Goal: Information Seeking & Learning: Stay updated

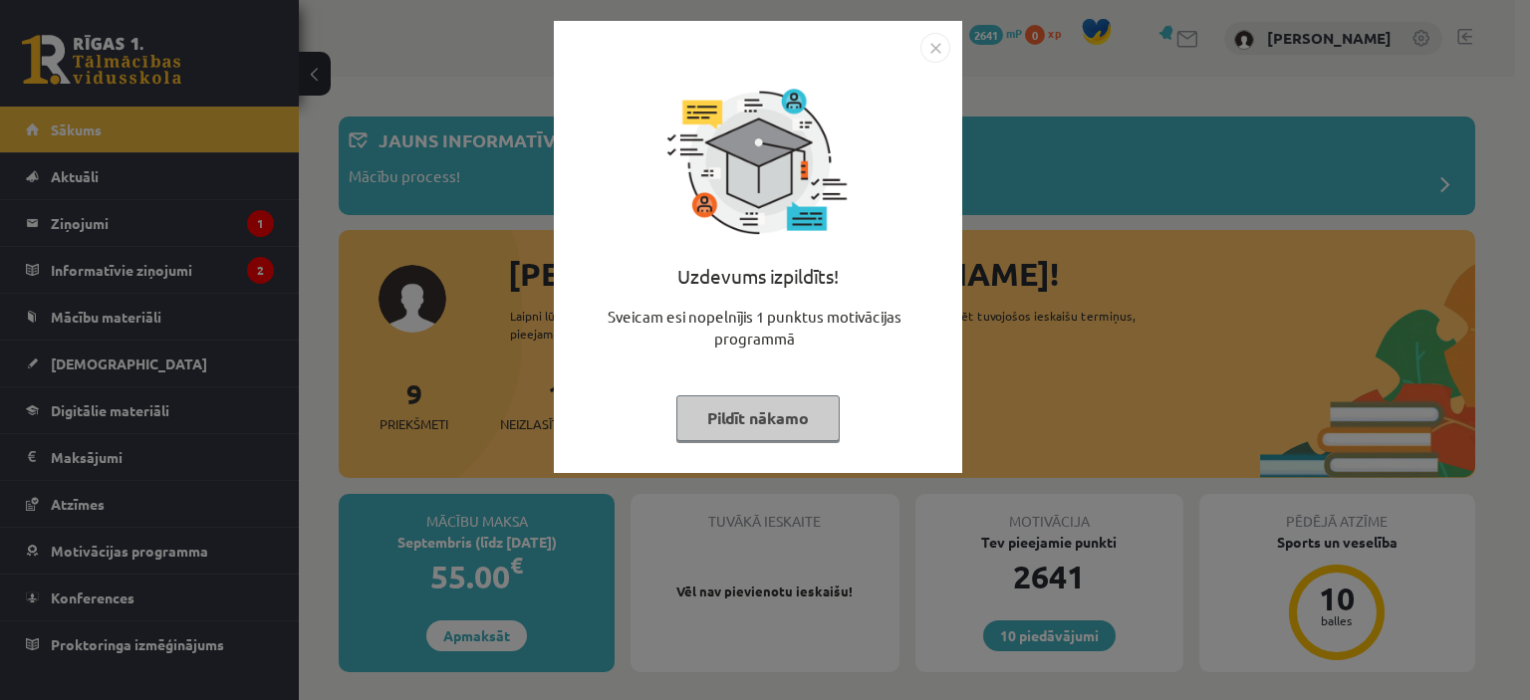
click at [810, 412] on button "Pildīt nākamo" at bounding box center [757, 419] width 163 height 46
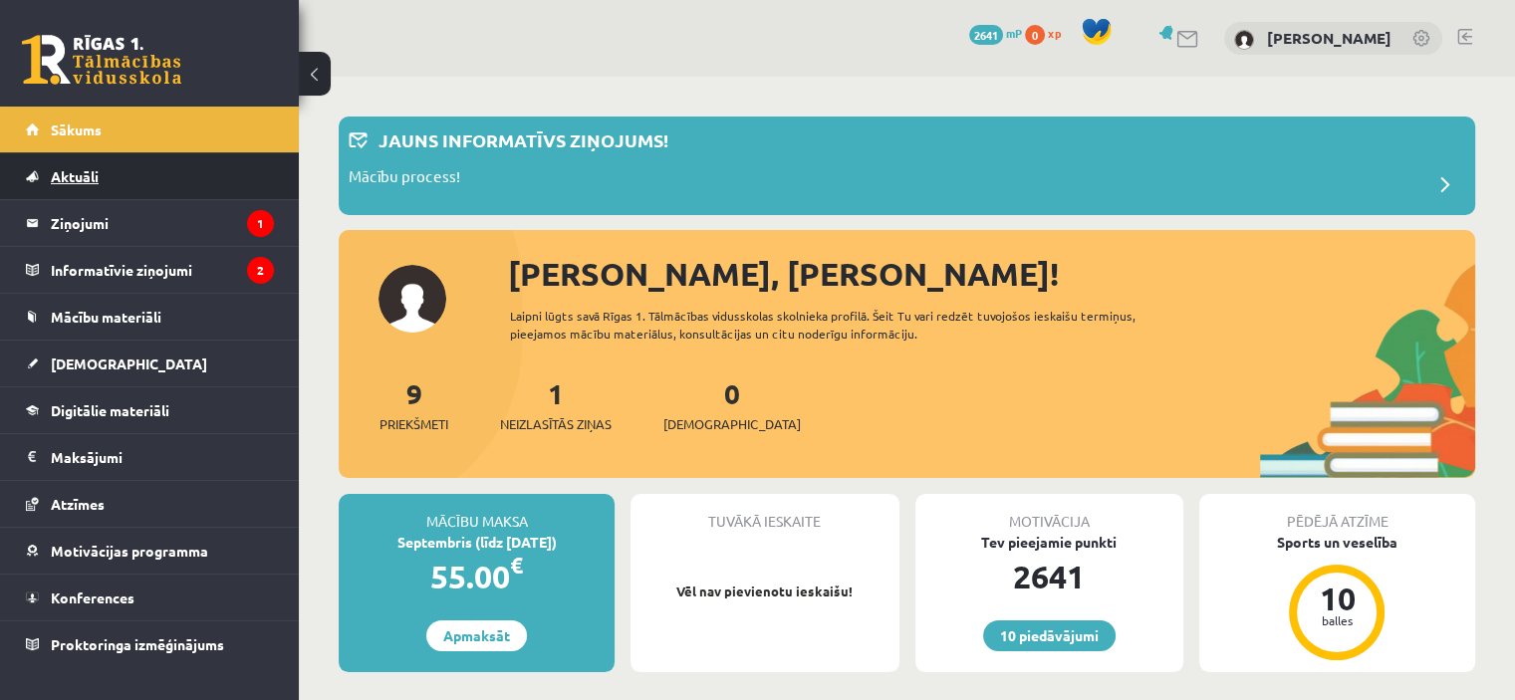
click at [100, 187] on link "Aktuāli" at bounding box center [150, 176] width 248 height 46
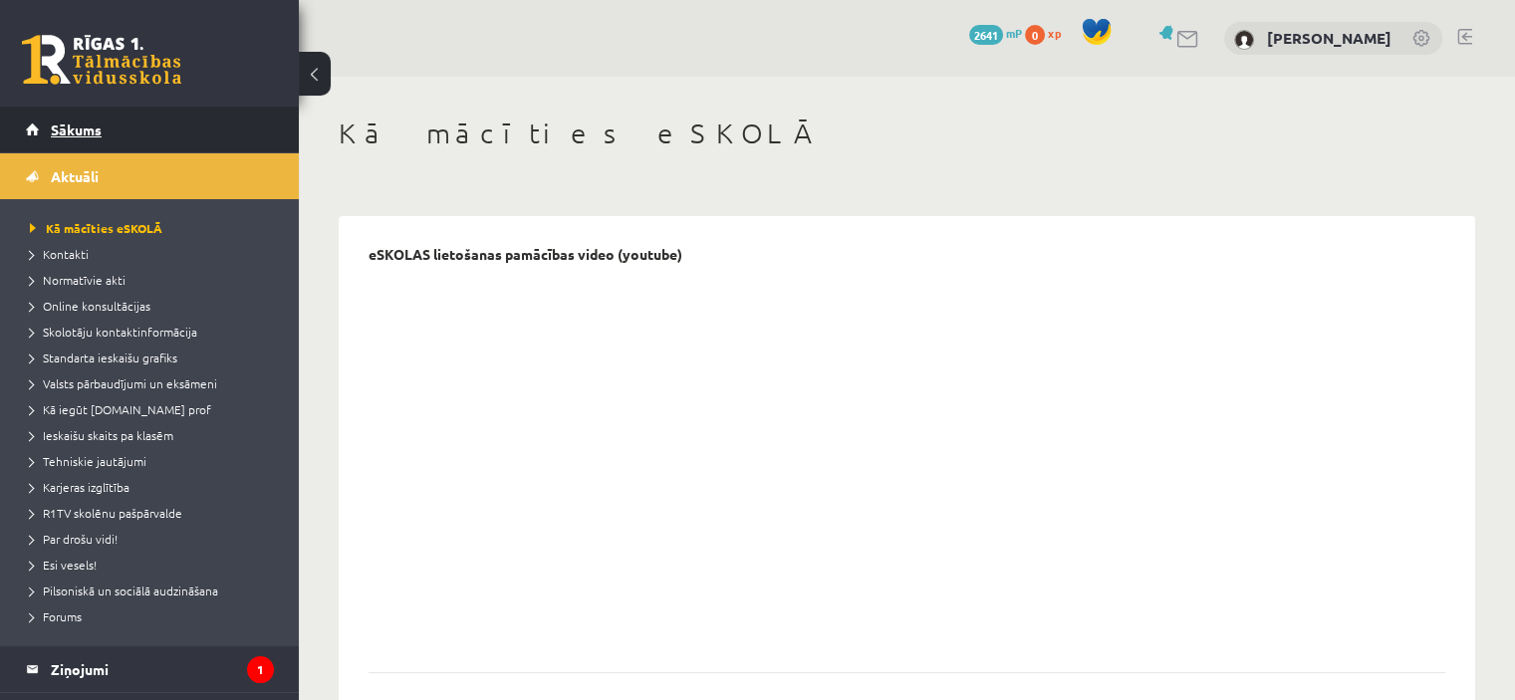
click at [120, 131] on link "Sākums" at bounding box center [150, 130] width 248 height 46
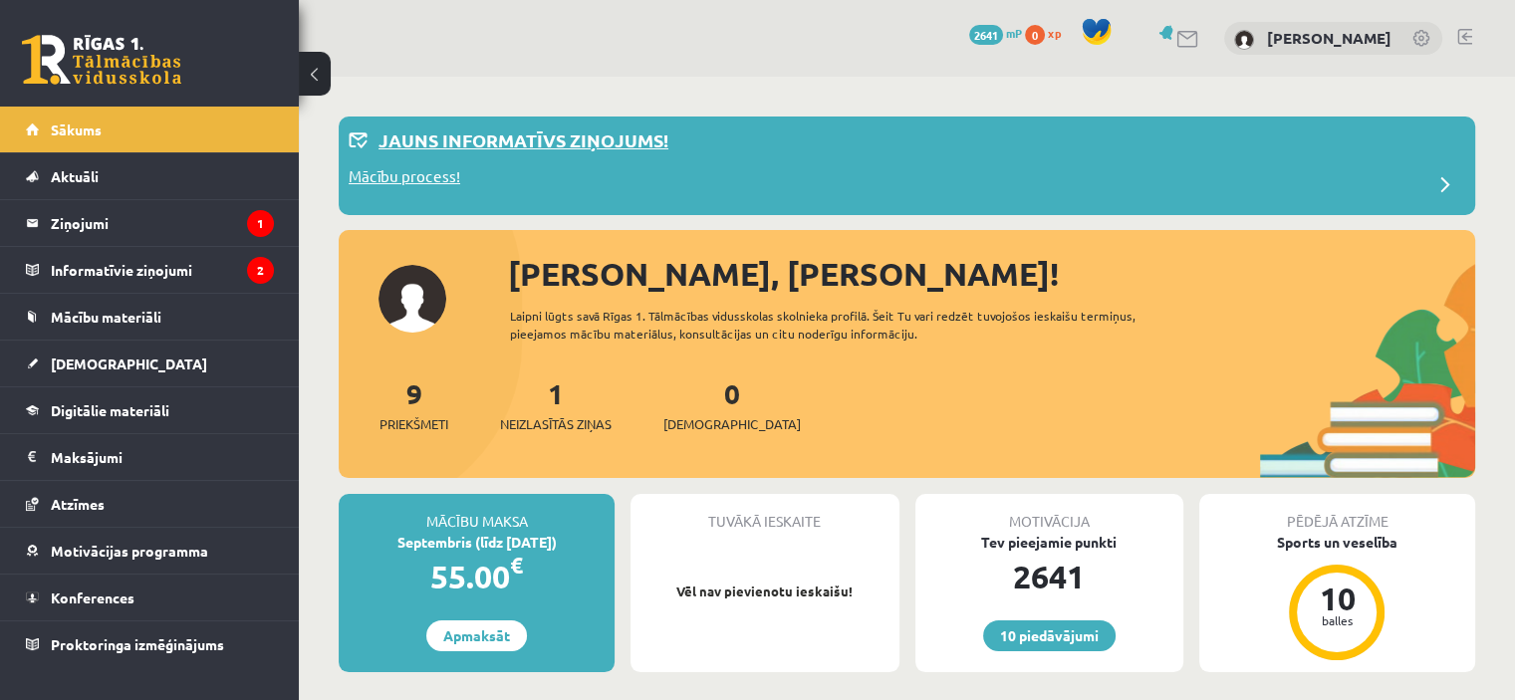
click at [605, 146] on p "Jauns informatīvs ziņojums!" at bounding box center [524, 140] width 290 height 27
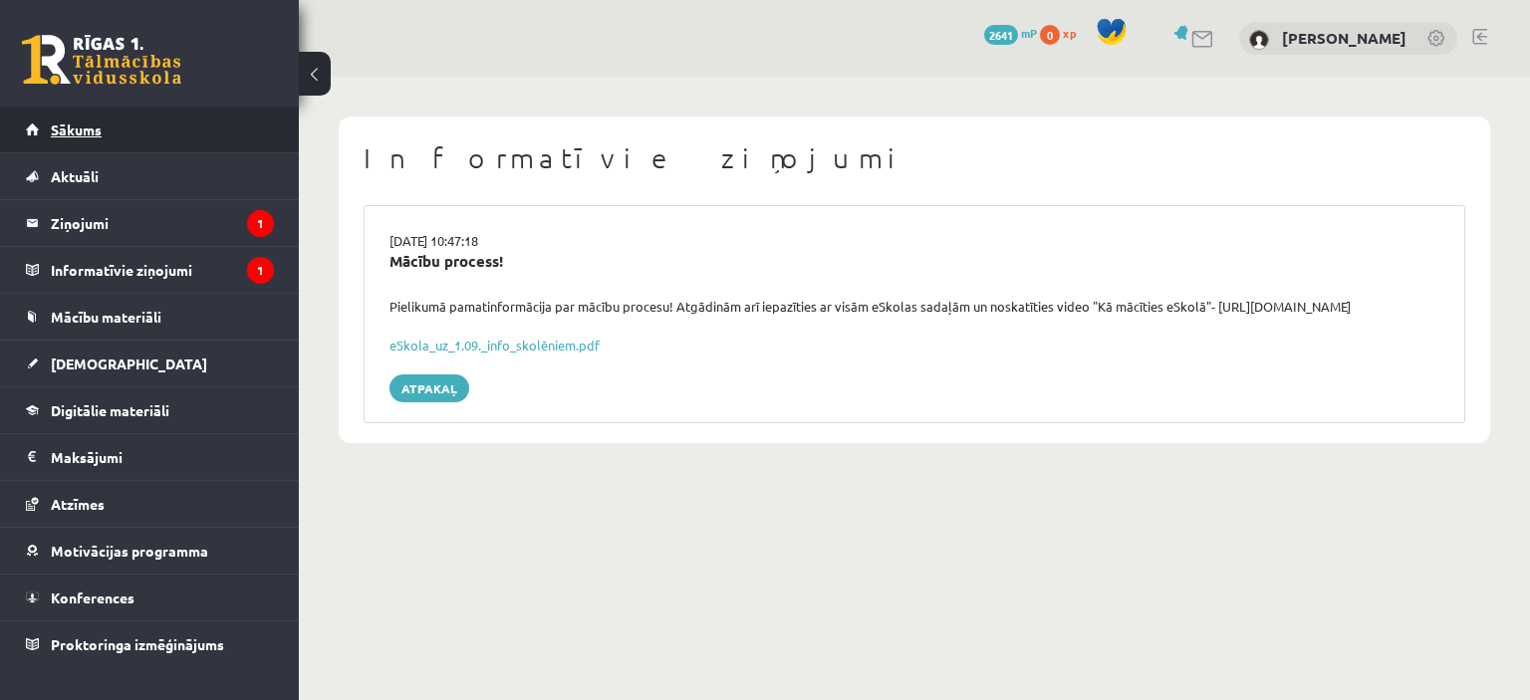
click at [171, 123] on link "Sākums" at bounding box center [150, 130] width 248 height 46
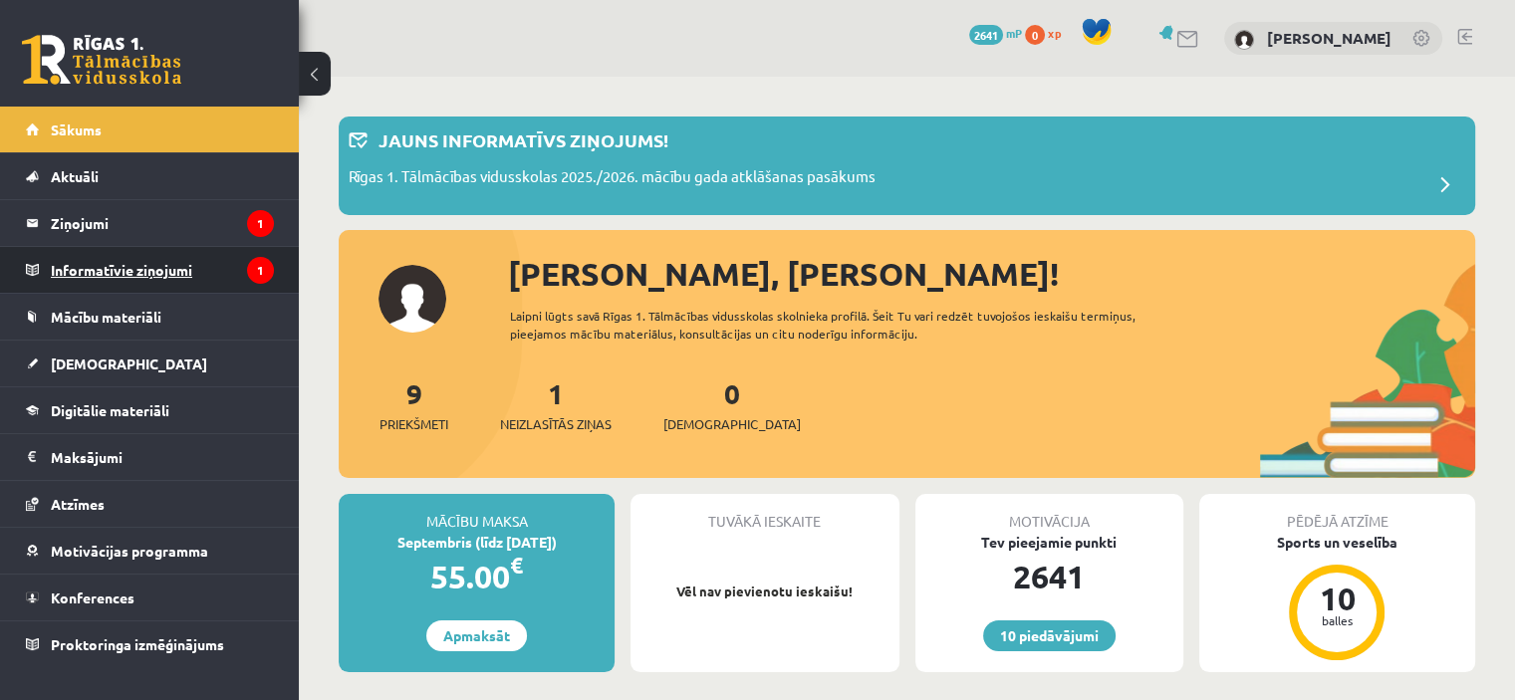
click at [135, 262] on legend "Informatīvie ziņojumi 1" at bounding box center [162, 270] width 223 height 46
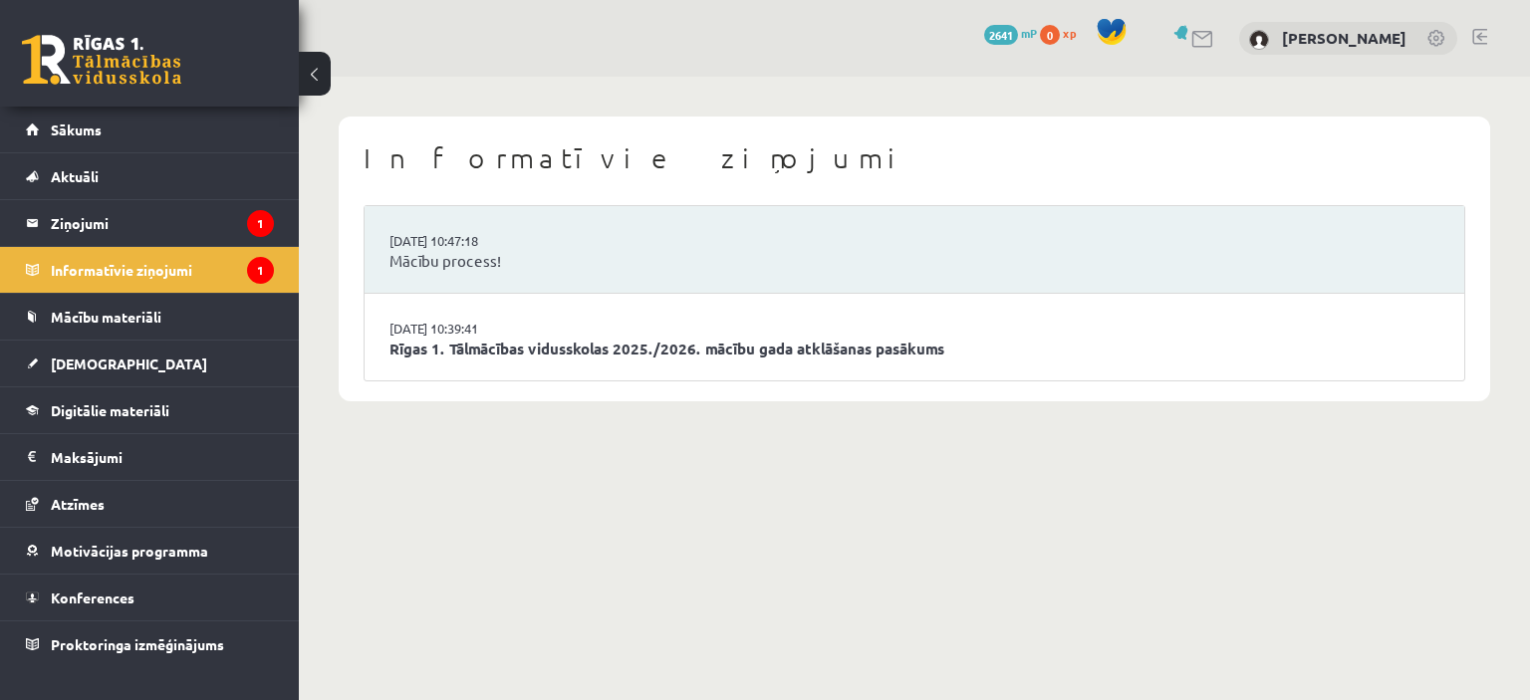
click at [473, 227] on li "27.08.2025 10:47:18 Mācību process!" at bounding box center [915, 250] width 1100 height 88
click at [489, 258] on link "Mācību process!" at bounding box center [915, 261] width 1050 height 23
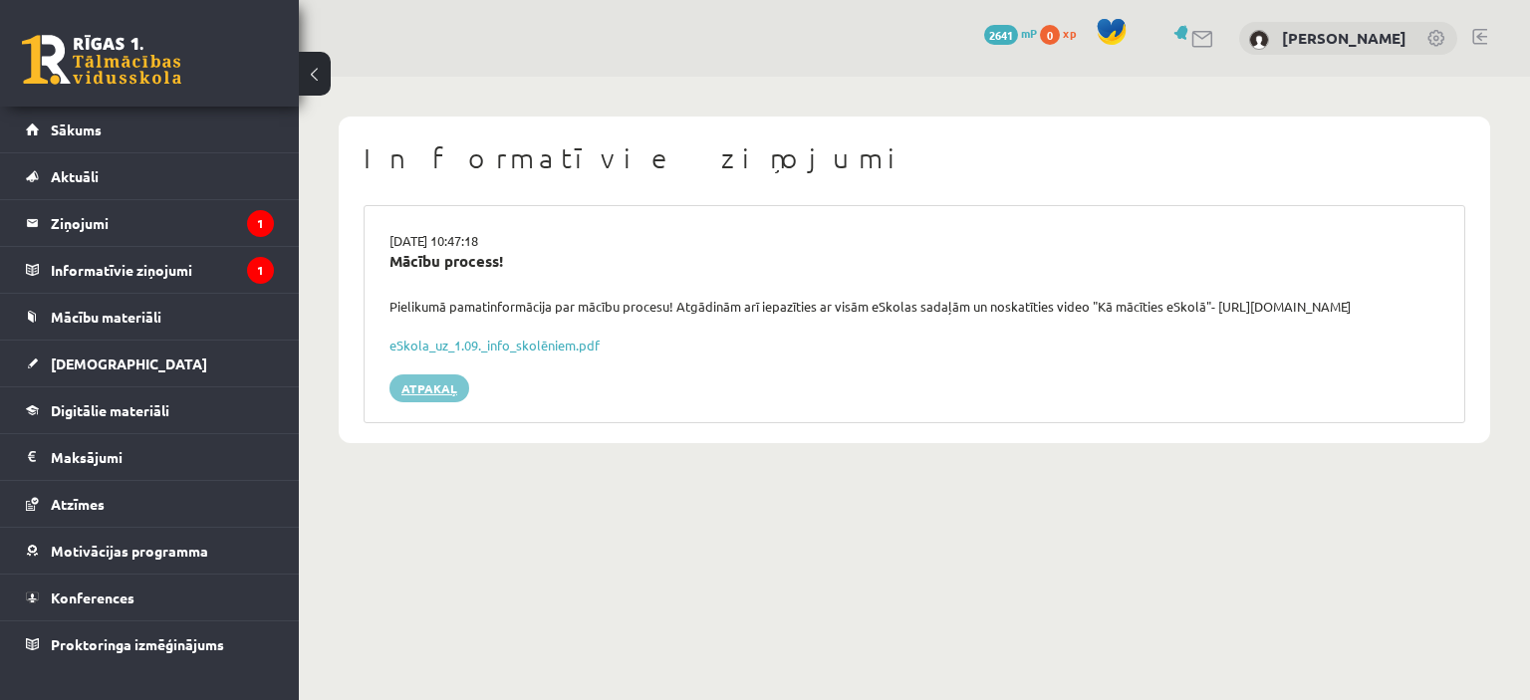
click at [427, 387] on link "Atpakaļ" at bounding box center [430, 389] width 80 height 28
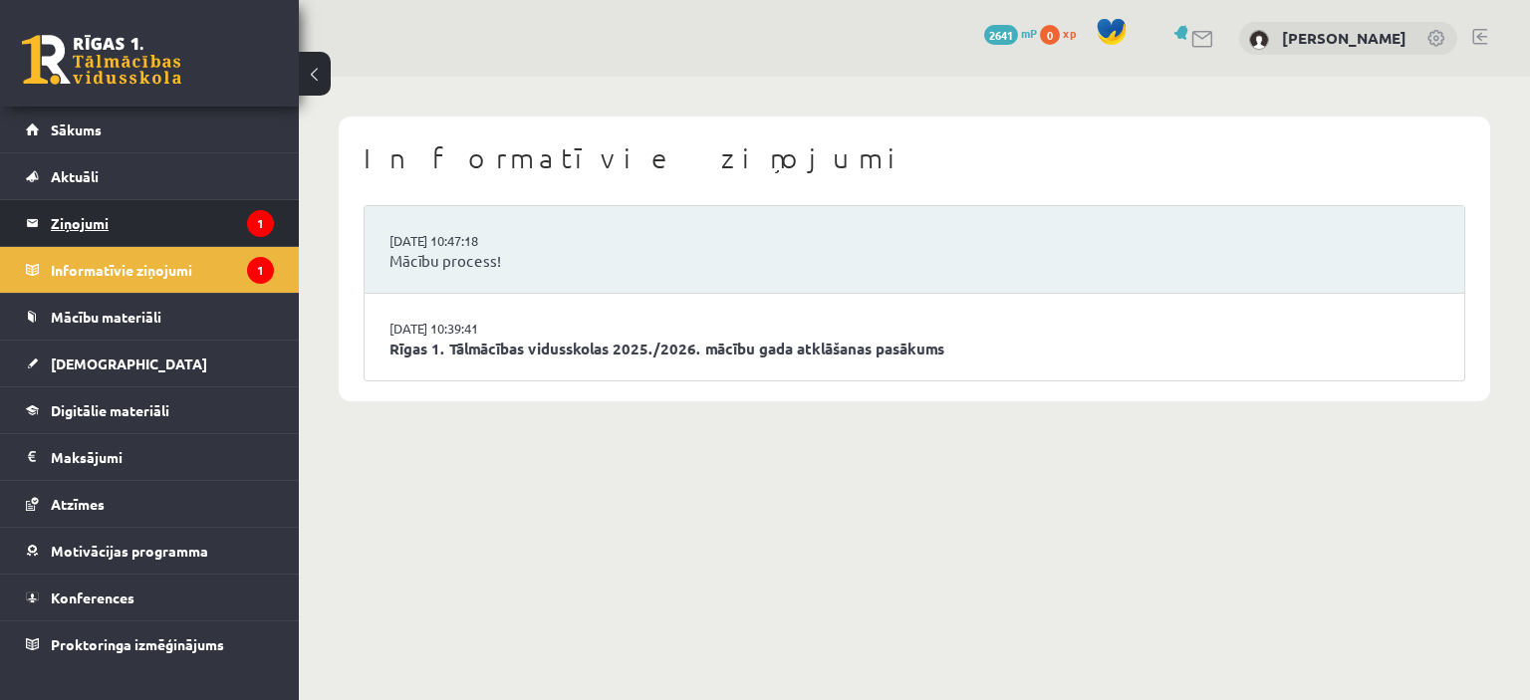
click at [197, 218] on legend "Ziņojumi 1" at bounding box center [162, 223] width 223 height 46
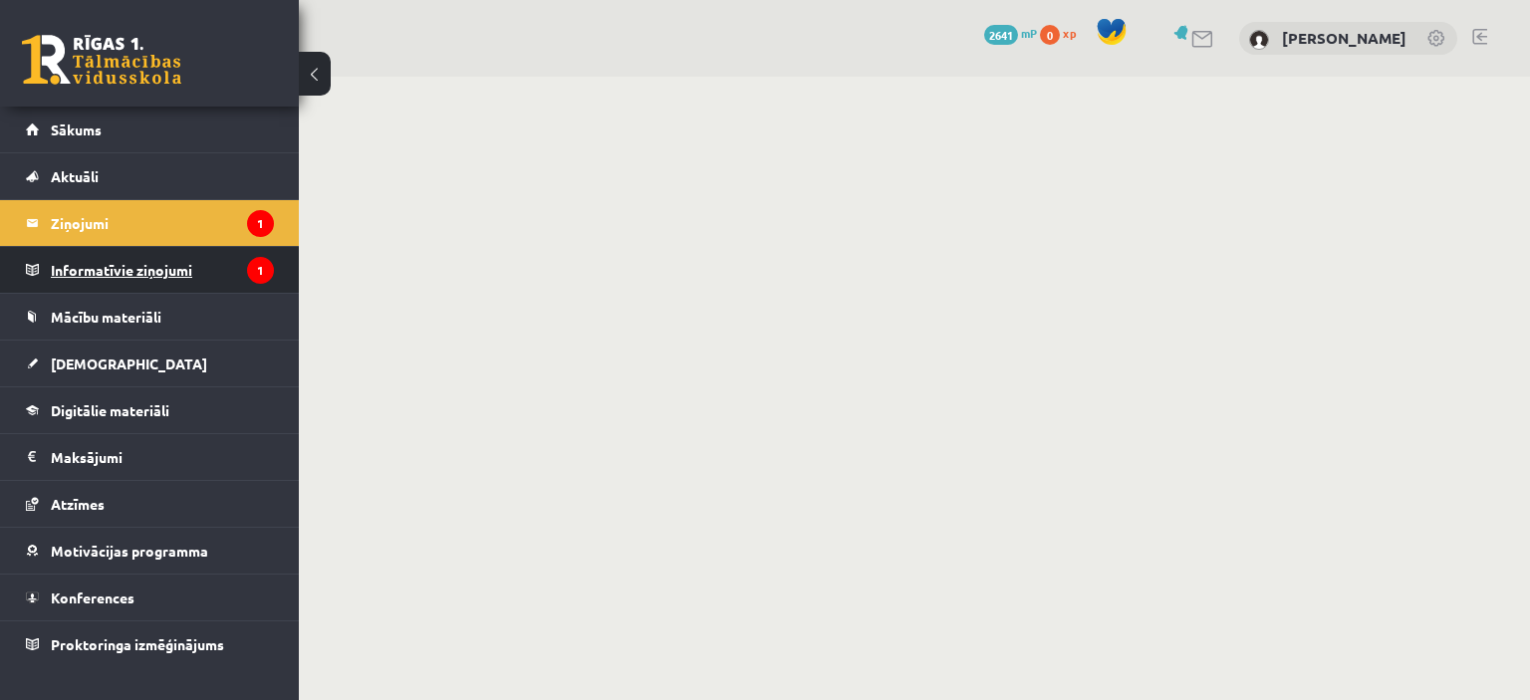
click at [143, 270] on legend "Informatīvie ziņojumi 1" at bounding box center [162, 270] width 223 height 46
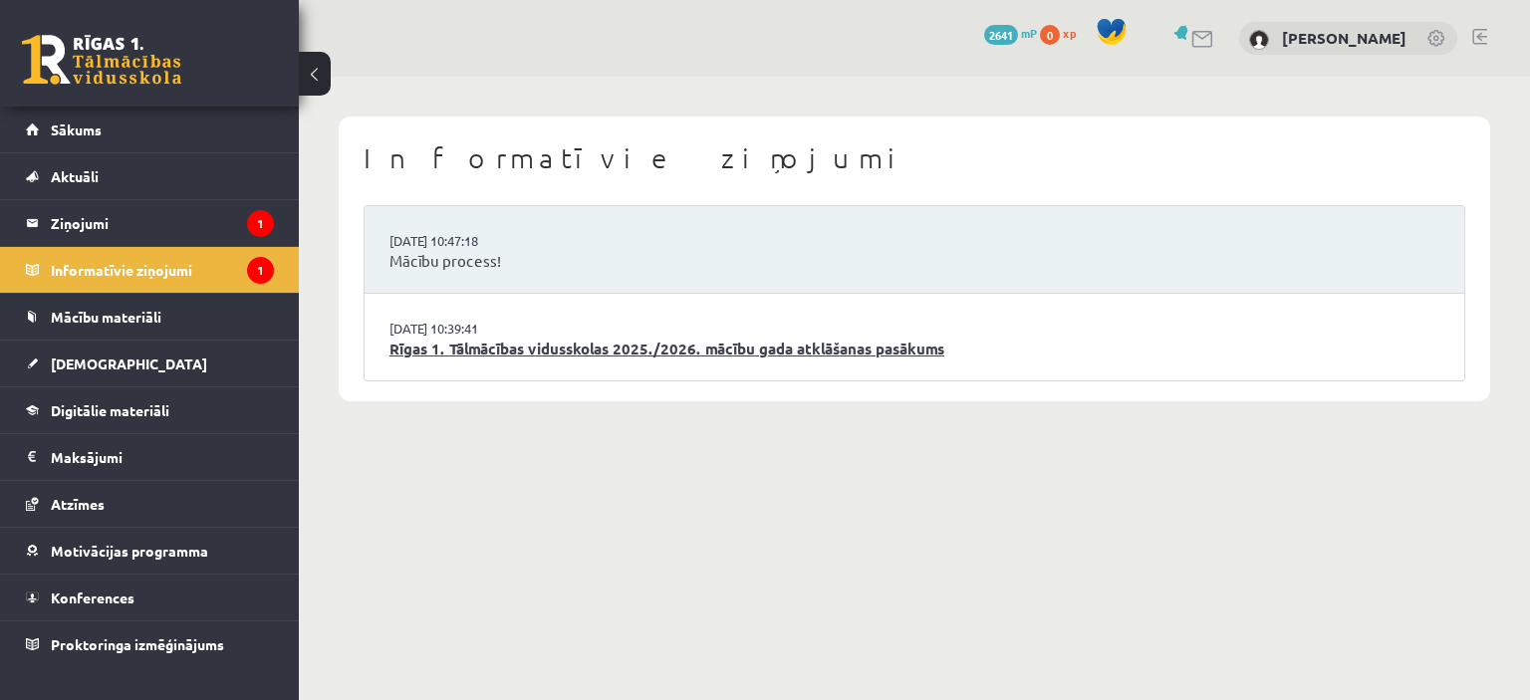
click at [459, 345] on link "Rīgas 1. Tālmācības vidusskolas 2025./2026. mācību gada atklāšanas pasākums" at bounding box center [915, 349] width 1050 height 23
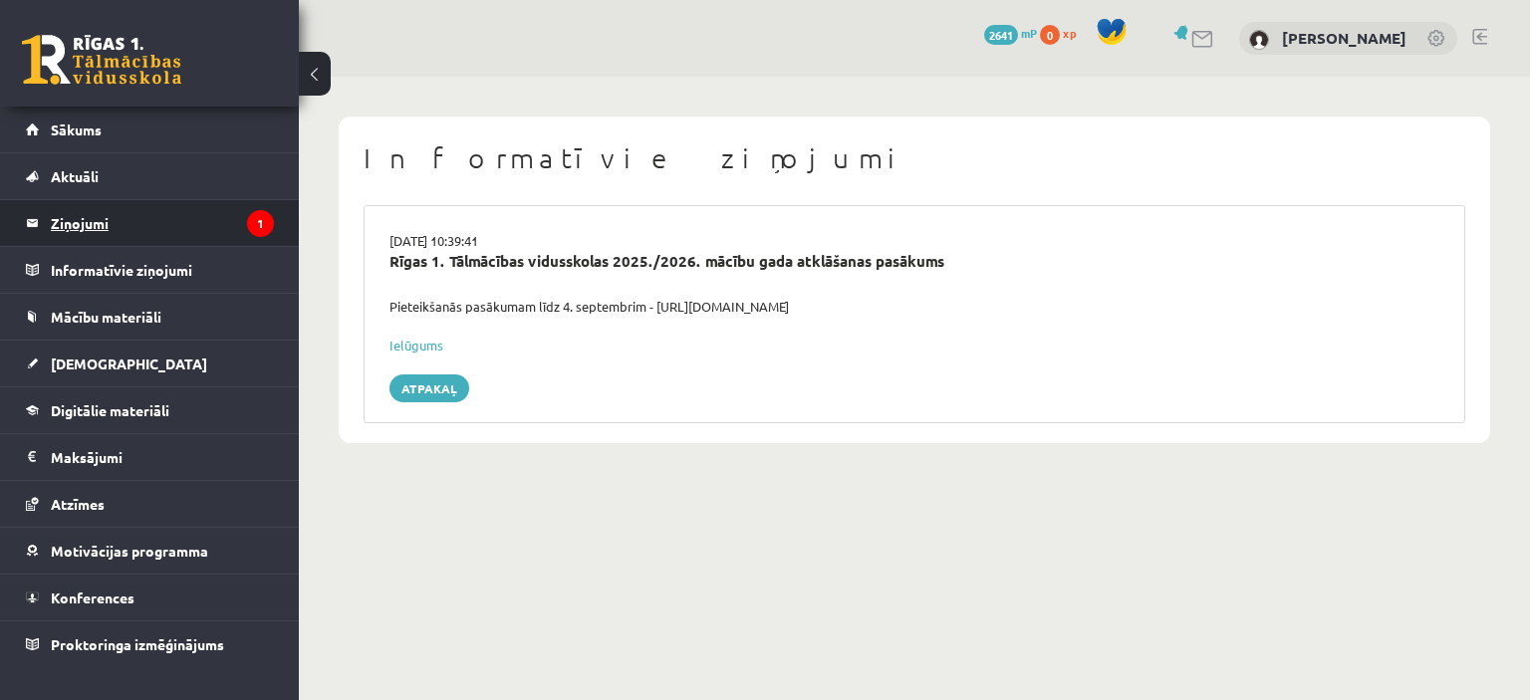
click at [170, 228] on legend "Ziņojumi 1" at bounding box center [162, 223] width 223 height 46
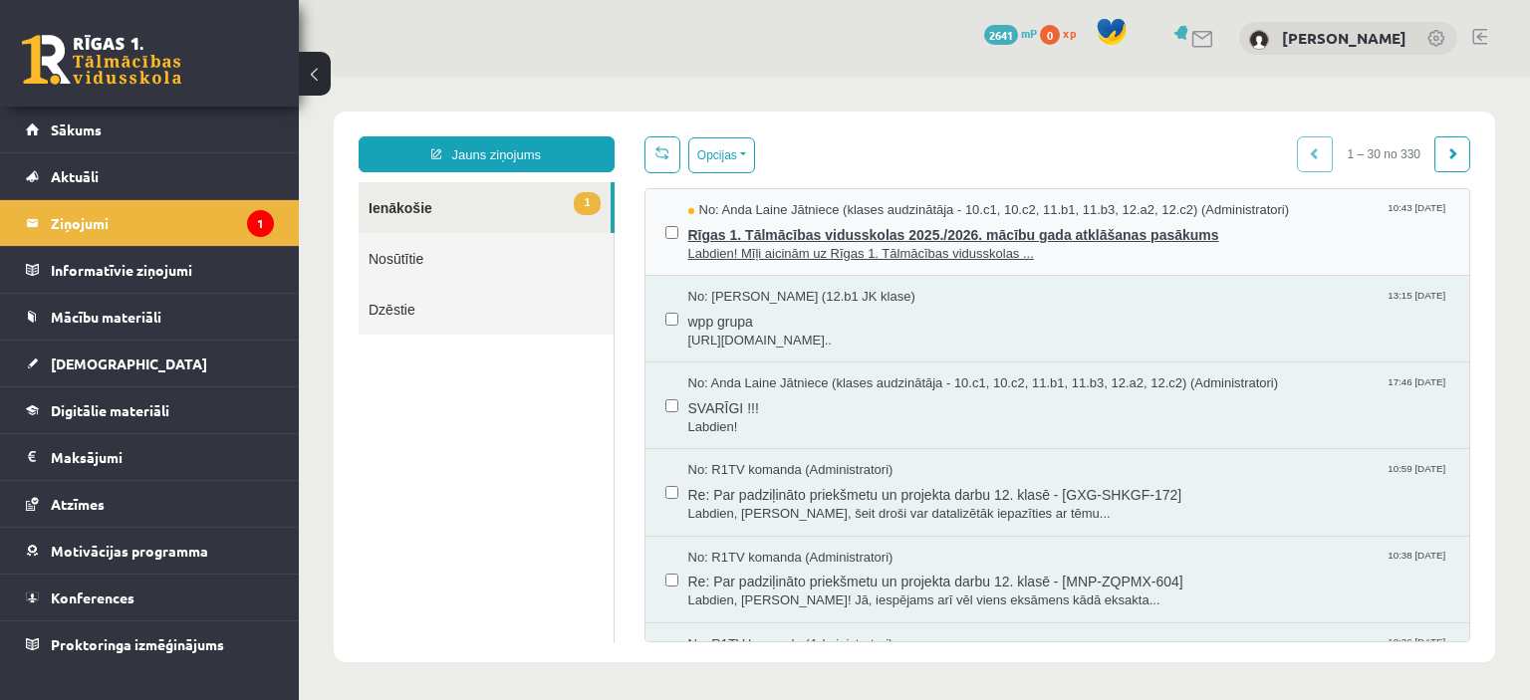
click at [812, 238] on span "Rīgas 1. Tālmācības vidusskolas 2025./2026. mācību gada atklāšanas pasākums" at bounding box center [1069, 232] width 762 height 25
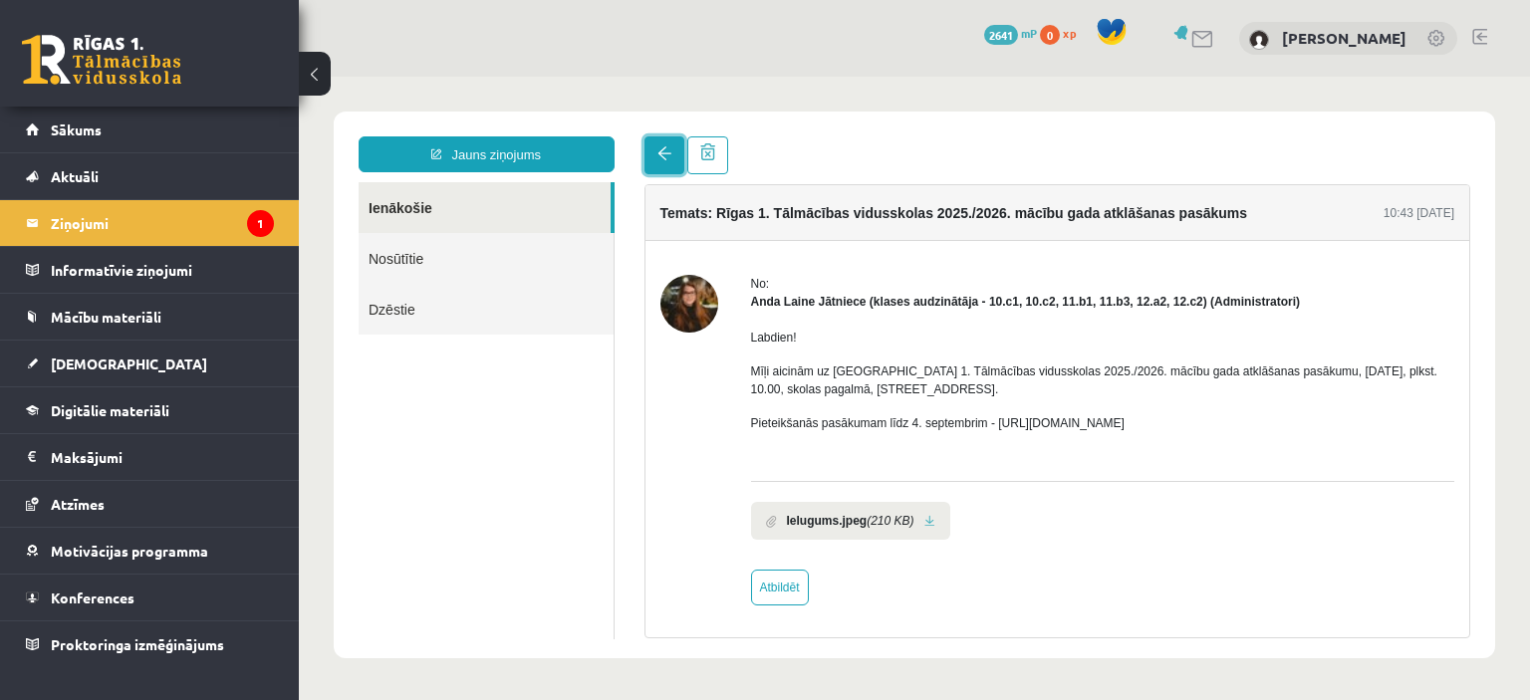
click at [654, 145] on link at bounding box center [665, 155] width 40 height 38
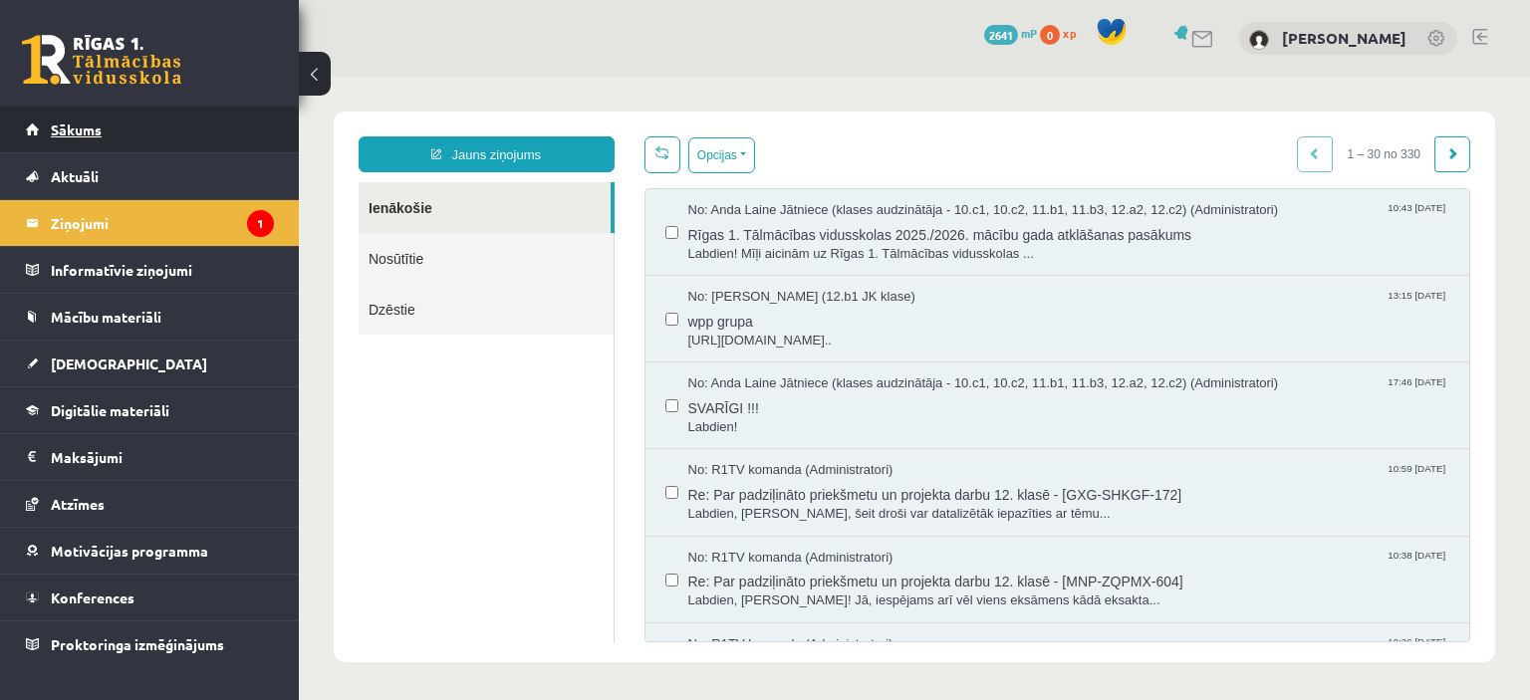
click at [213, 134] on link "Sākums" at bounding box center [150, 130] width 248 height 46
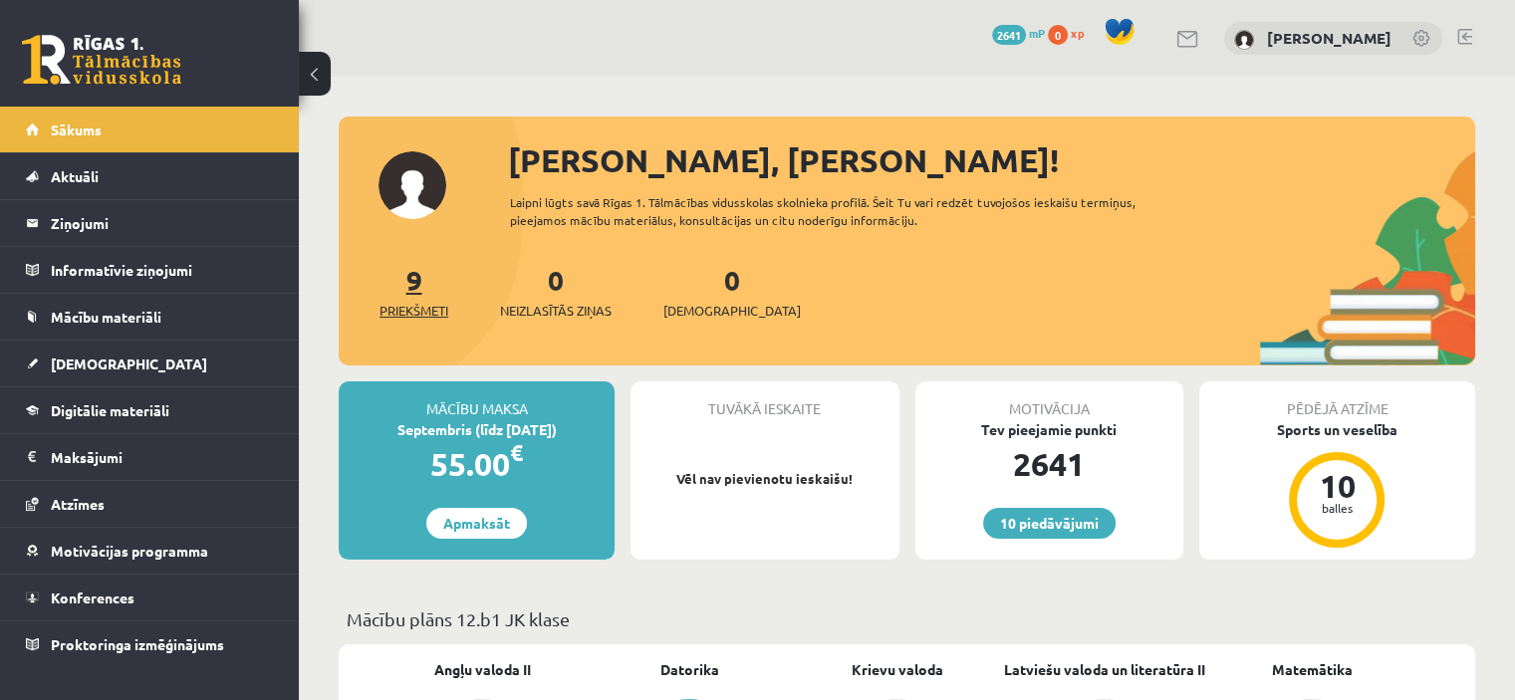
click at [418, 308] on span "Priekšmeti" at bounding box center [414, 311] width 69 height 20
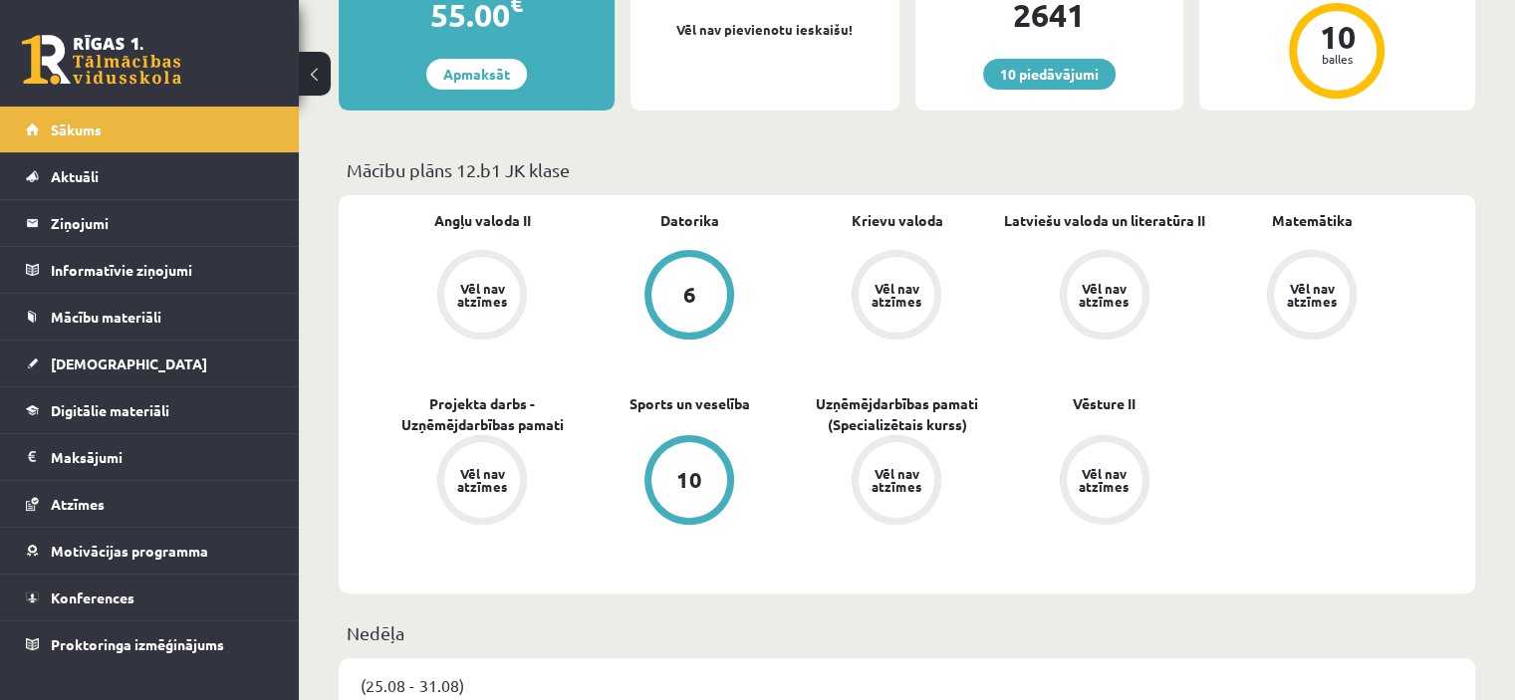
scroll to position [462, 0]
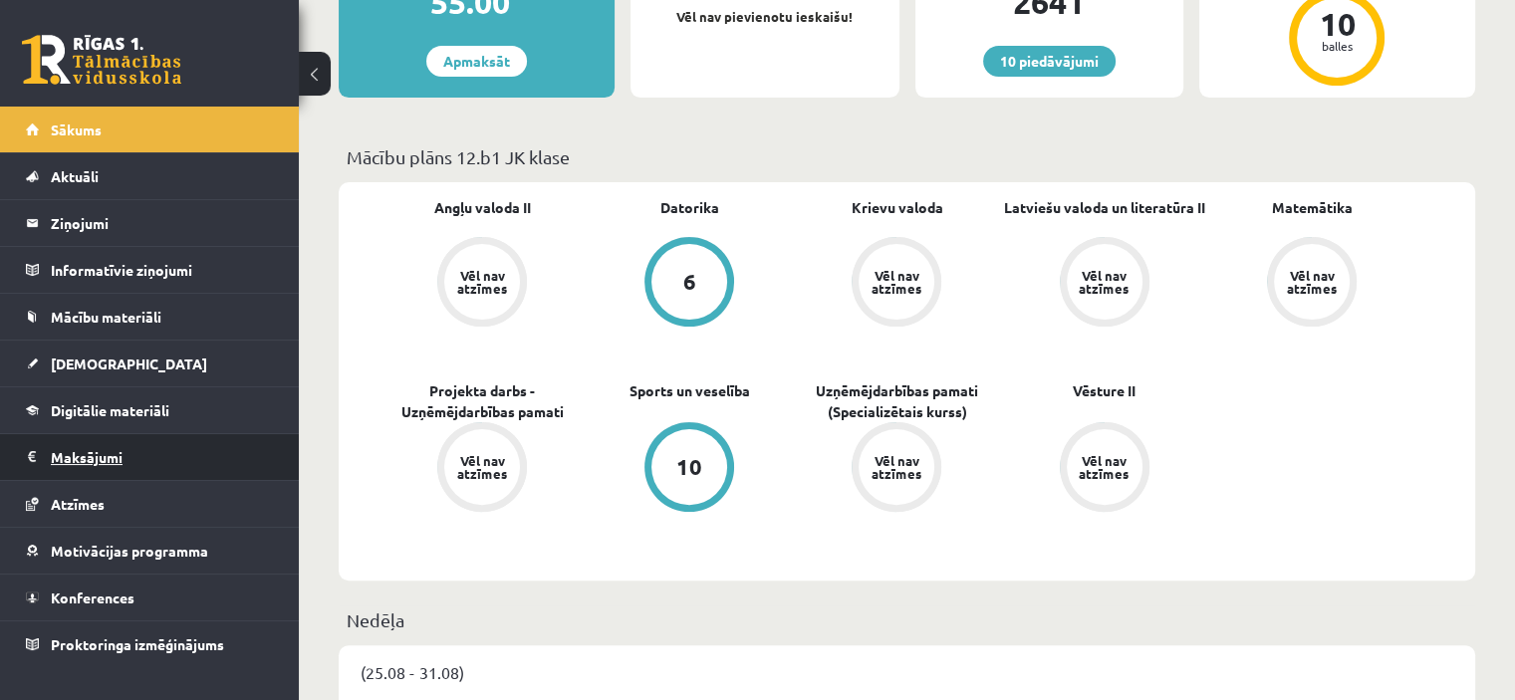
click at [69, 445] on legend "Maksājumi 0" at bounding box center [162, 457] width 223 height 46
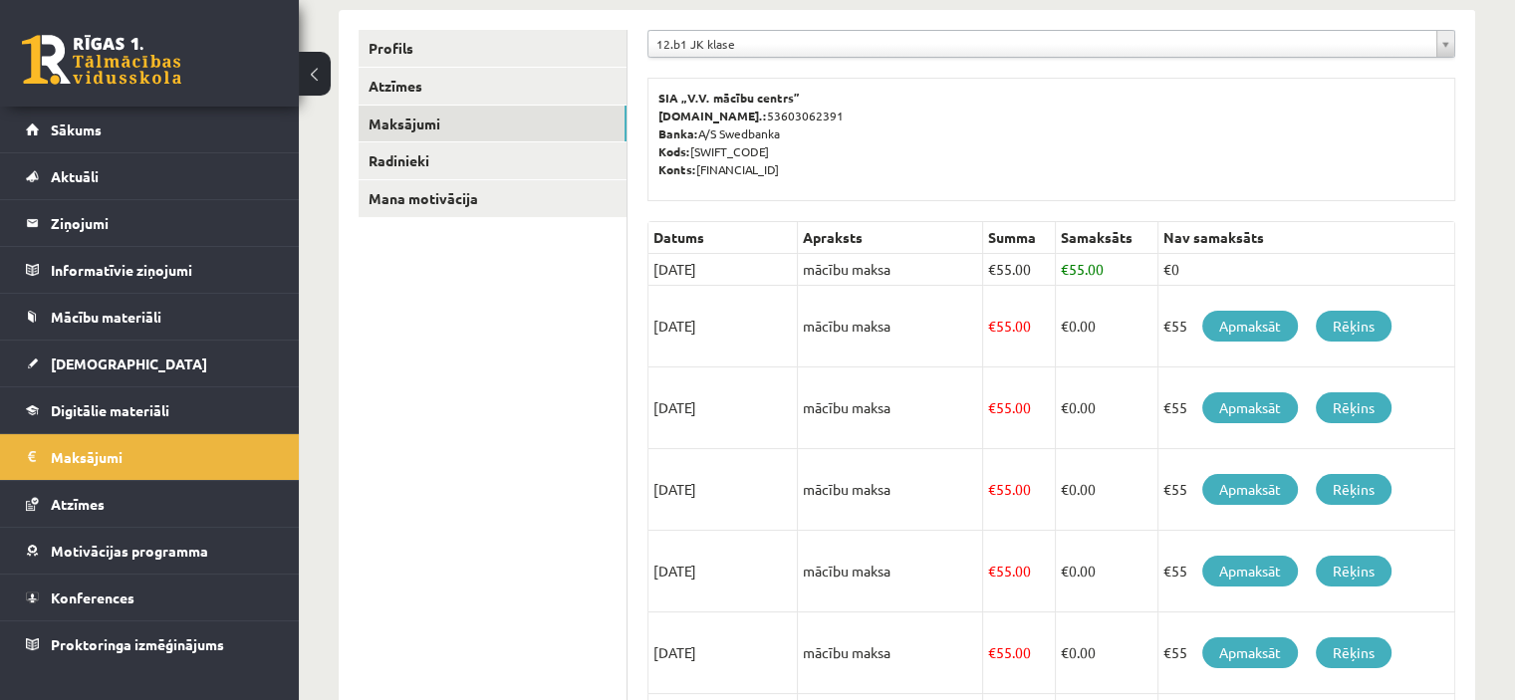
scroll to position [554, 0]
click at [422, 46] on link "Profils" at bounding box center [493, 48] width 268 height 37
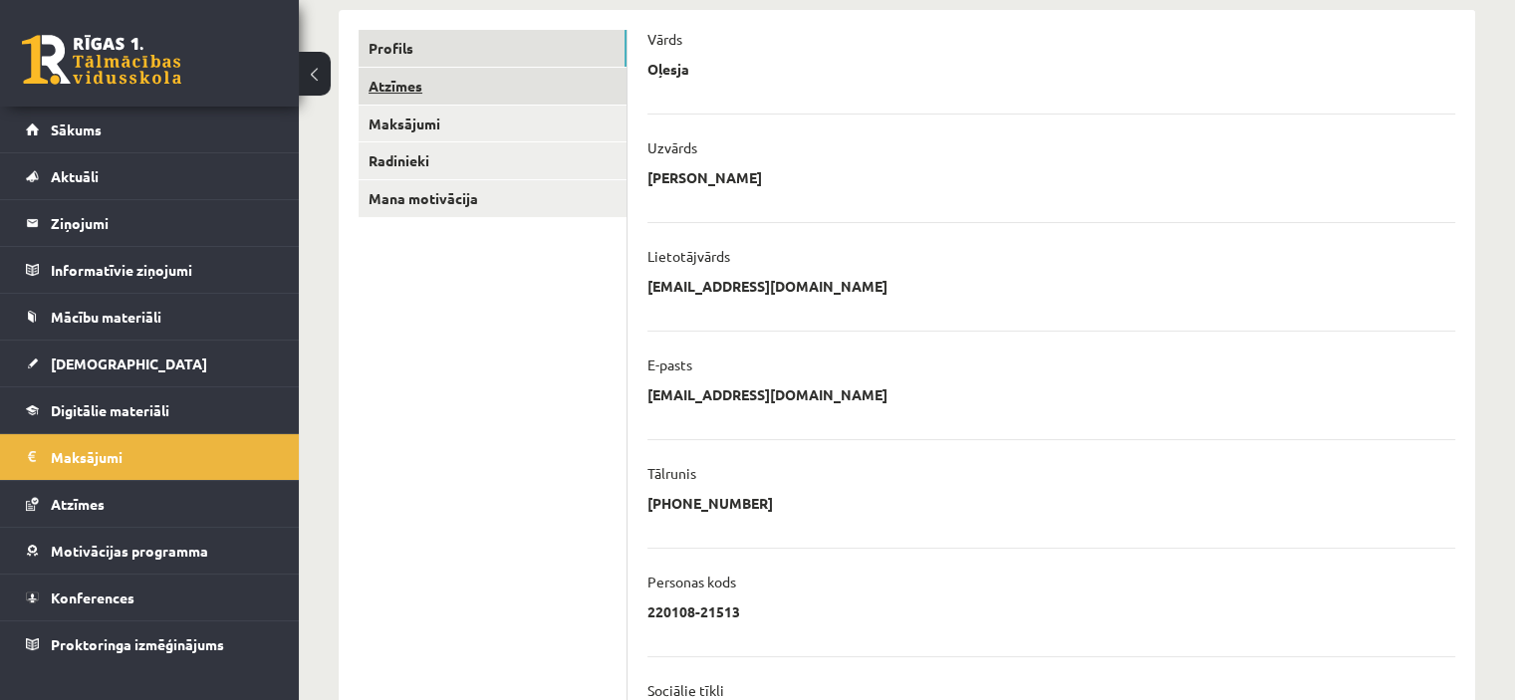
click at [446, 89] on link "Atzīmes" at bounding box center [493, 86] width 268 height 37
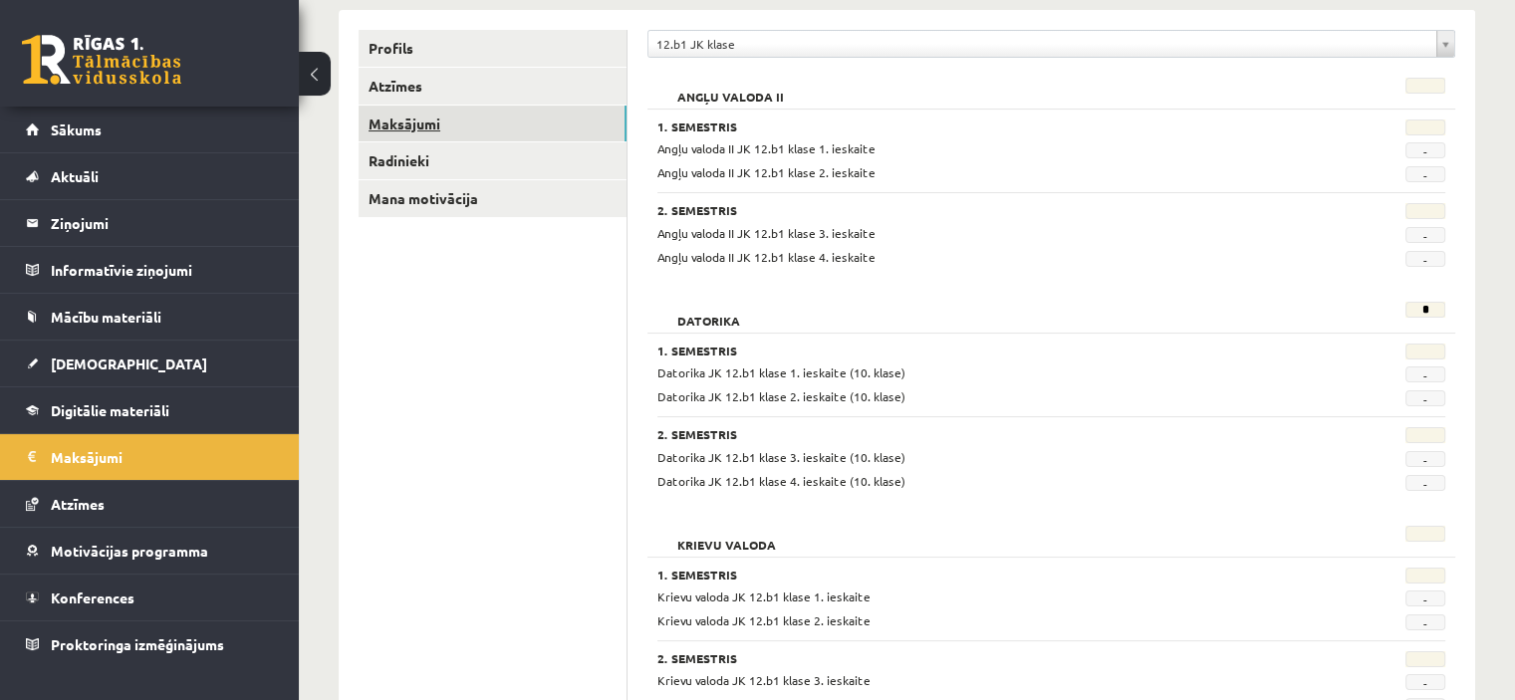
click at [514, 130] on link "Maksājumi" at bounding box center [493, 124] width 268 height 37
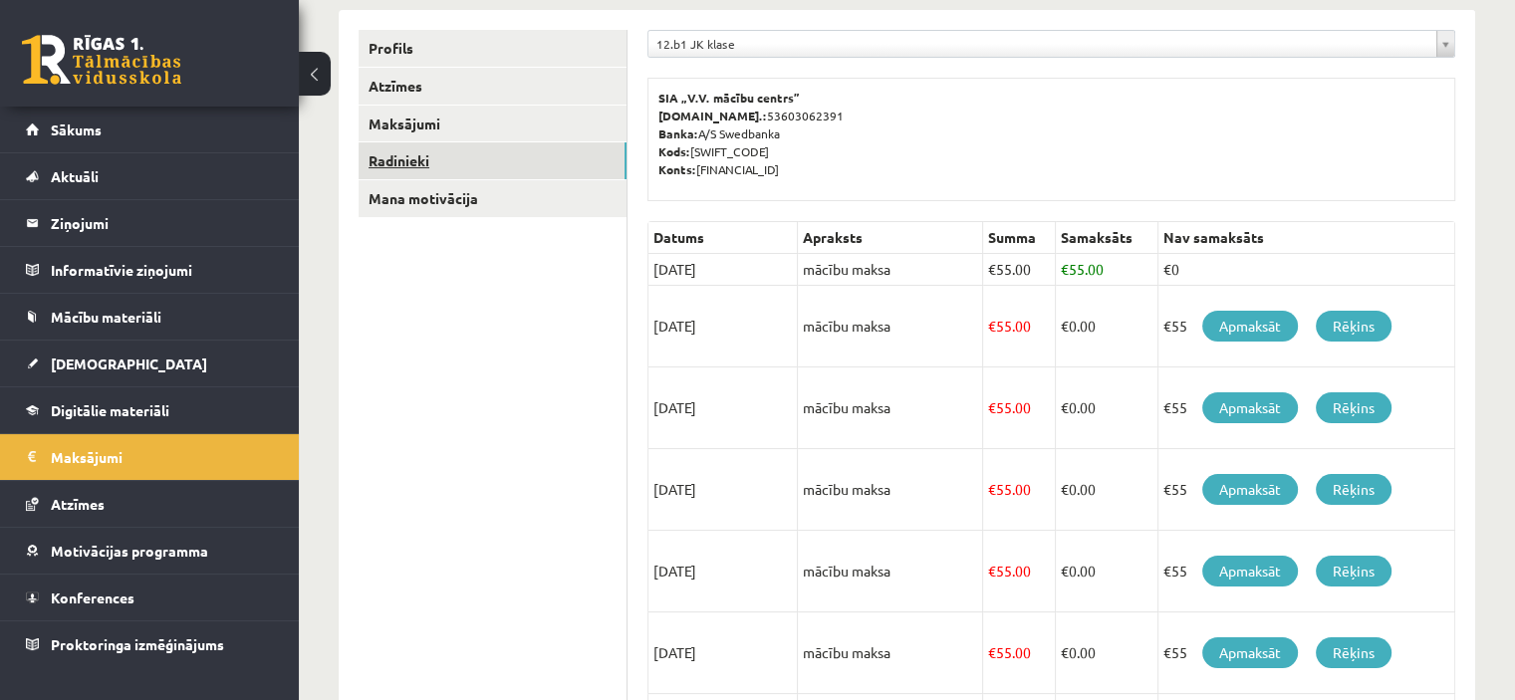
click at [526, 157] on link "Radinieki" at bounding box center [493, 160] width 268 height 37
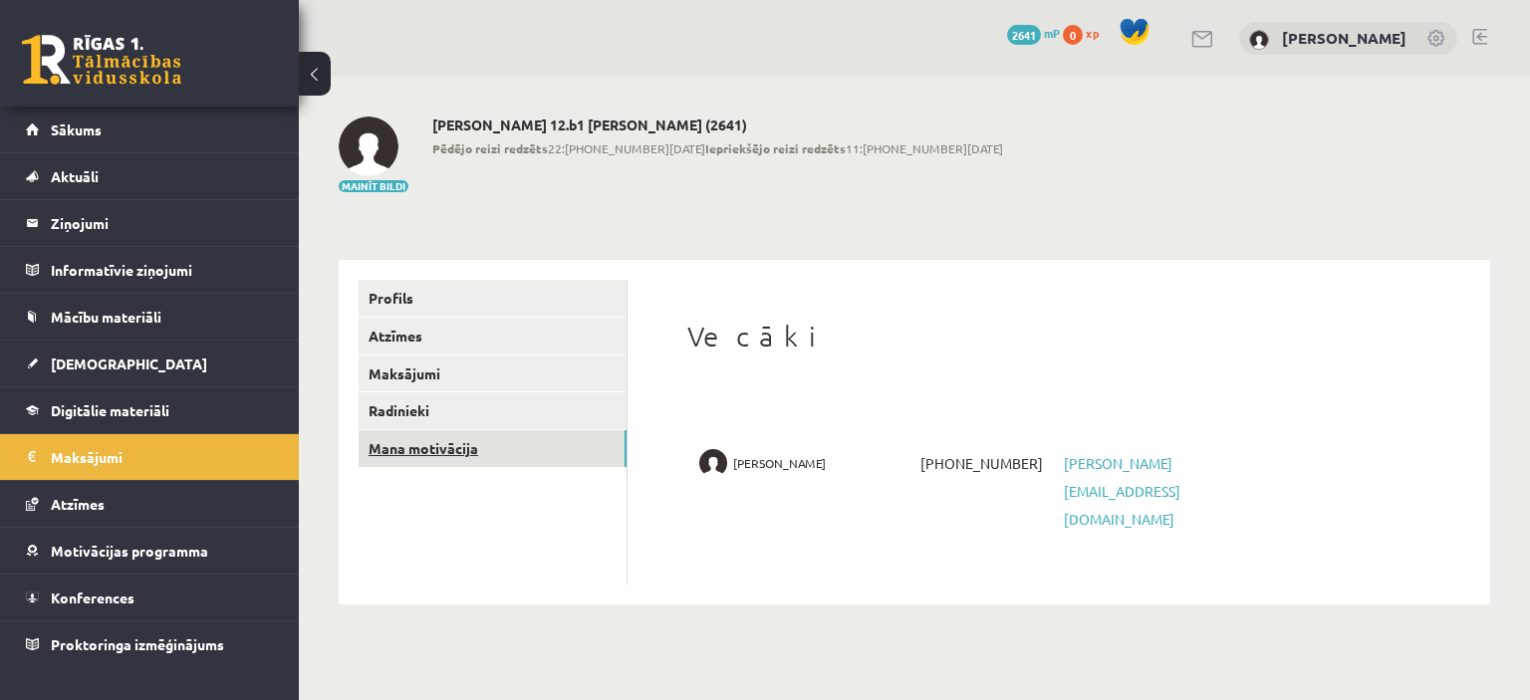
click at [470, 438] on link "Mana motivācija" at bounding box center [493, 448] width 268 height 37
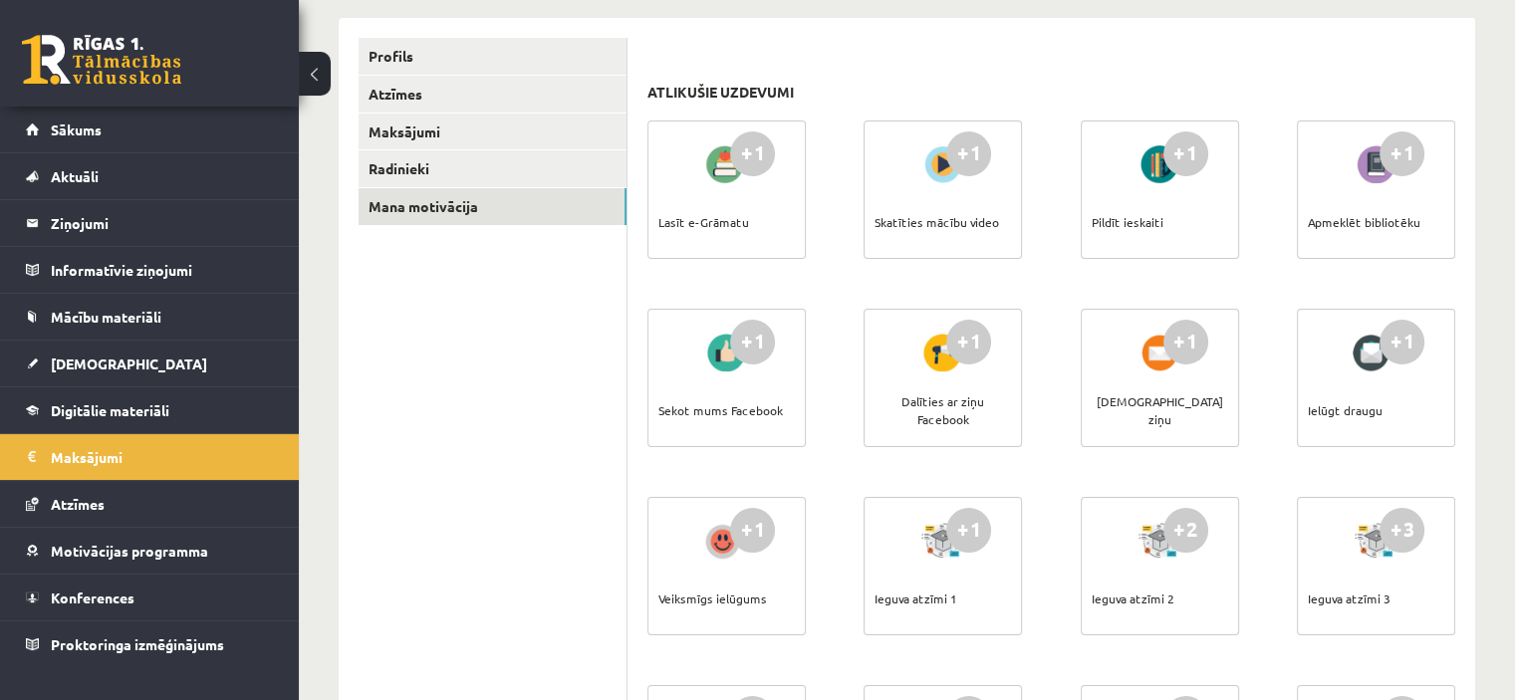
scroll to position [250, 0]
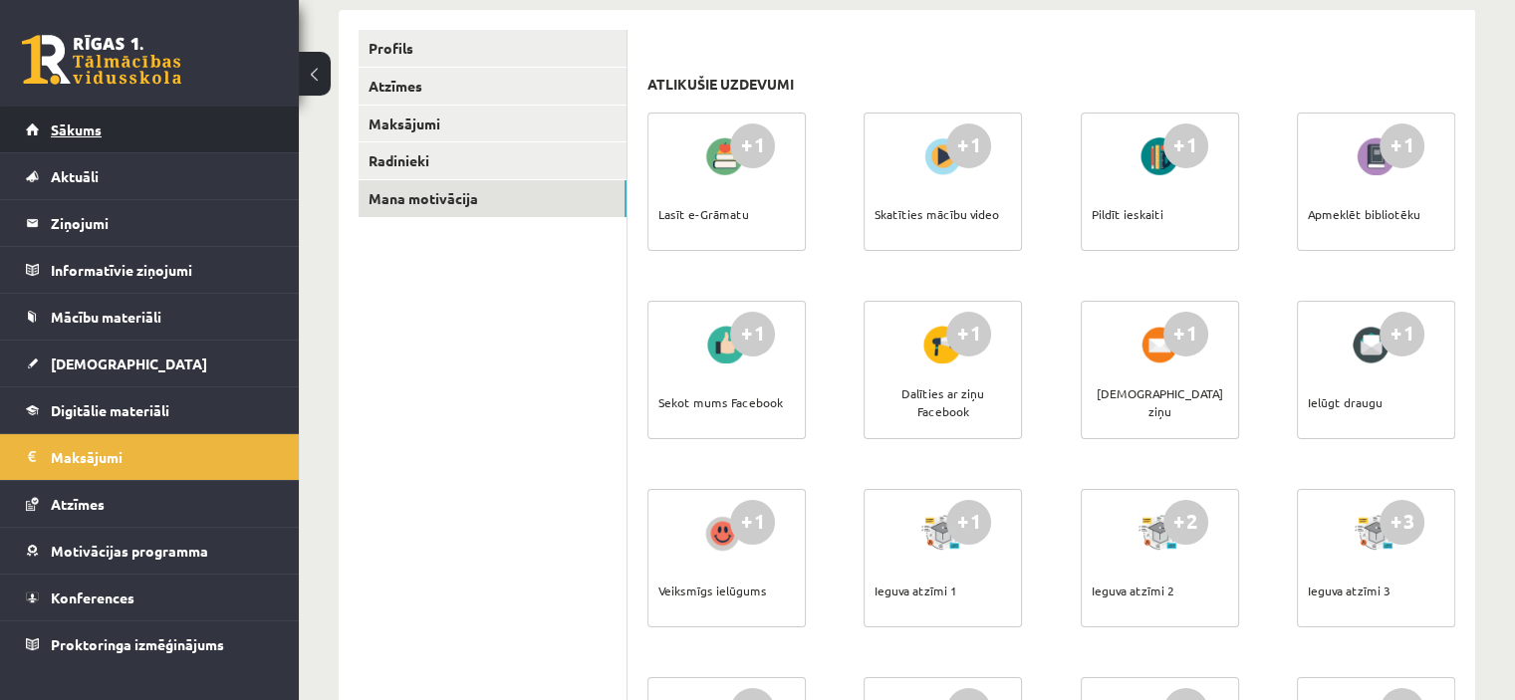
click at [71, 127] on span "Sākums" at bounding box center [76, 130] width 51 height 18
